Goal: Task Accomplishment & Management: Use online tool/utility

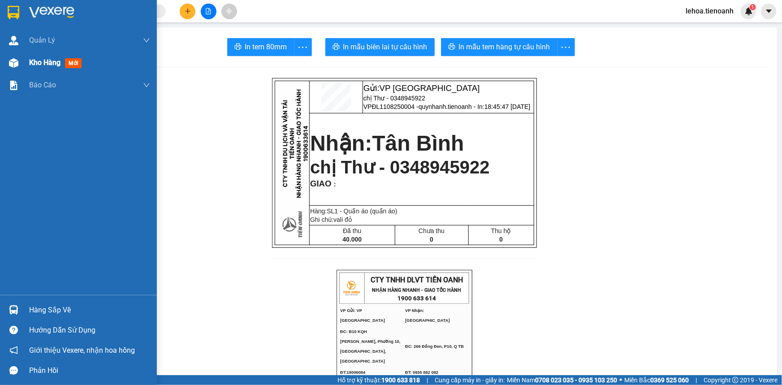
click at [50, 62] on span "Kho hàng" at bounding box center [44, 62] width 31 height 9
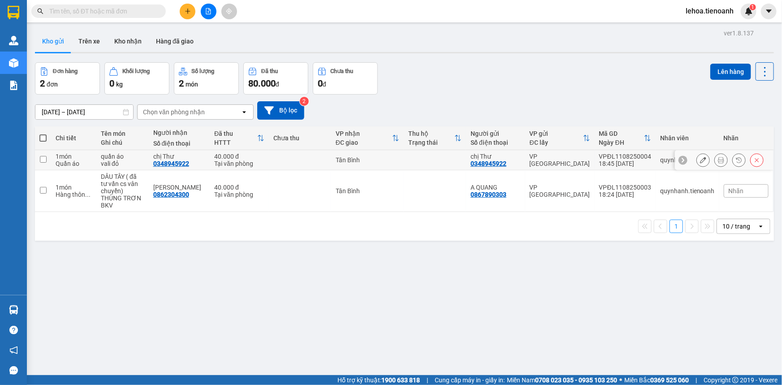
click at [44, 159] on input "checkbox" at bounding box center [43, 159] width 7 height 7
checkbox input "true"
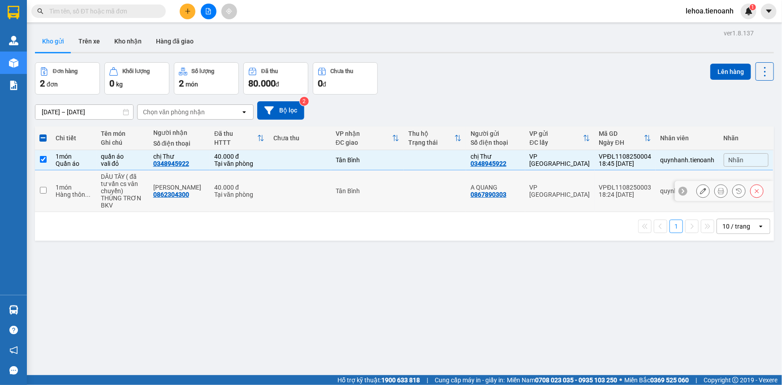
drag, startPoint x: 39, startPoint y: 190, endPoint x: 117, endPoint y: 189, distance: 78.0
click at [41, 190] on td at bounding box center [43, 191] width 16 height 42
checkbox input "true"
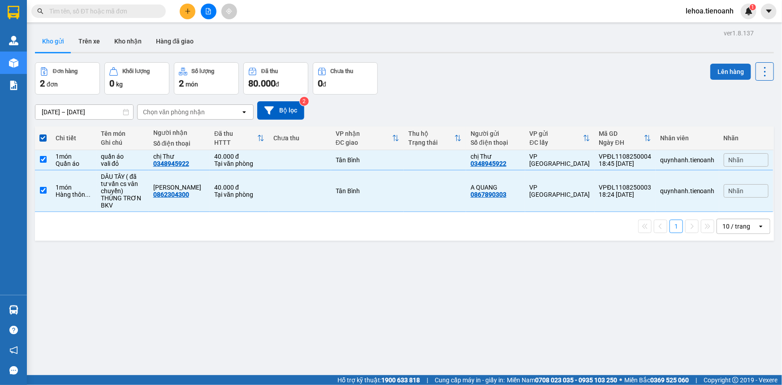
click at [726, 69] on button "Lên hàng" at bounding box center [731, 72] width 41 height 16
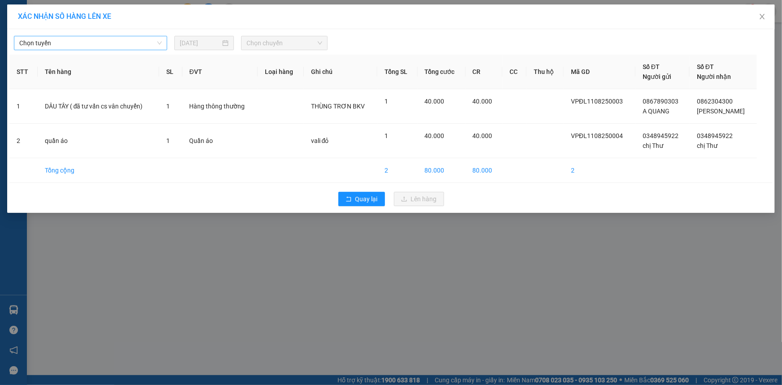
click at [98, 41] on span "Chọn tuyến" at bounding box center [90, 42] width 143 height 13
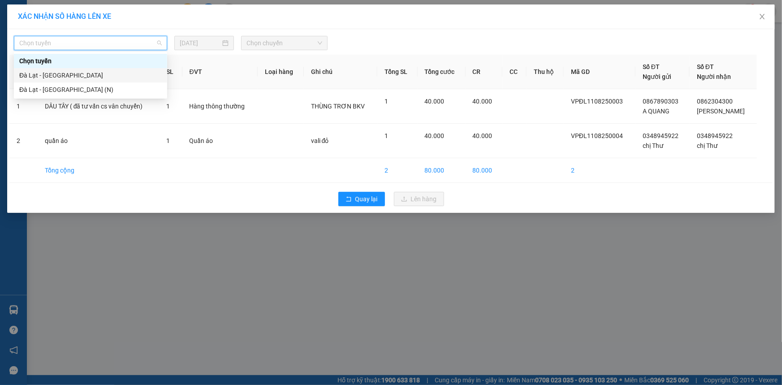
click at [47, 72] on div "Đà Lạt - [GEOGRAPHIC_DATA]" at bounding box center [90, 75] width 143 height 10
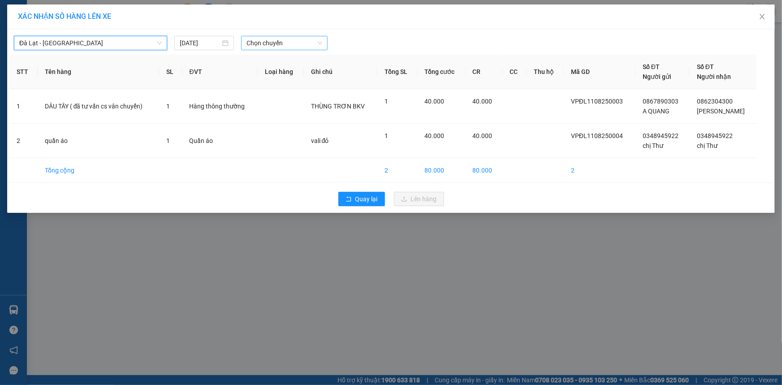
click at [292, 45] on span "Chọn chuyến" at bounding box center [285, 42] width 76 height 13
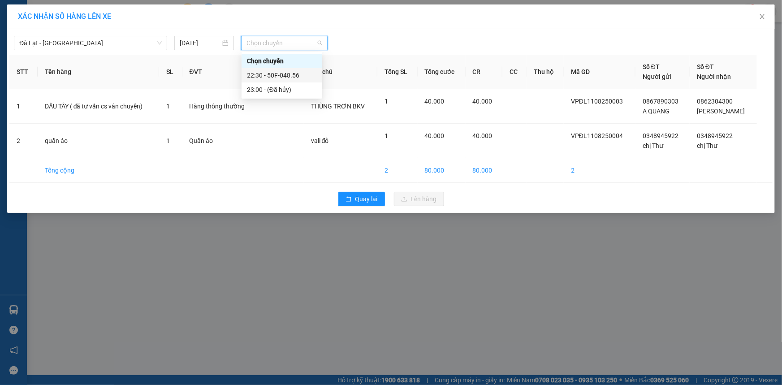
click at [285, 76] on div "22:30 - 50F-048.56" at bounding box center [282, 75] width 70 height 10
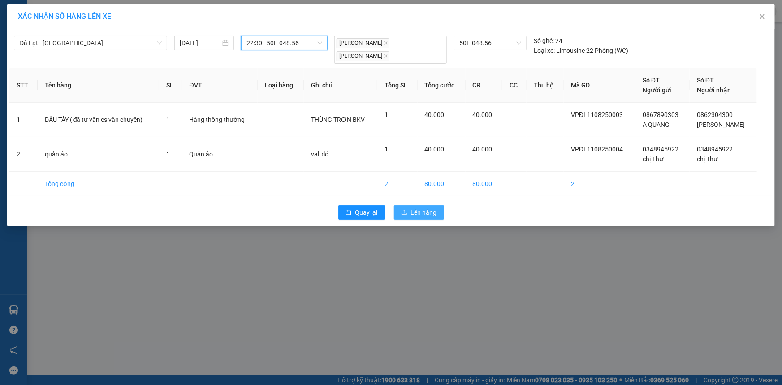
click at [416, 209] on span "Lên hàng" at bounding box center [424, 213] width 26 height 10
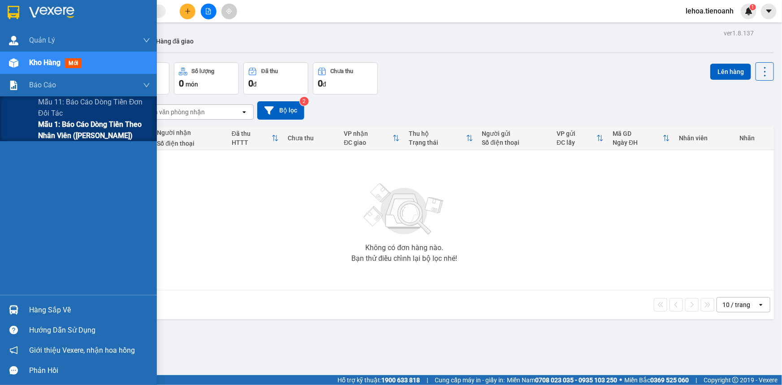
click at [69, 130] on span "Mẫu 1: Báo cáo dòng tiền theo nhân viên ([PERSON_NAME])" at bounding box center [94, 130] width 112 height 22
